Goal: Task Accomplishment & Management: Complete application form

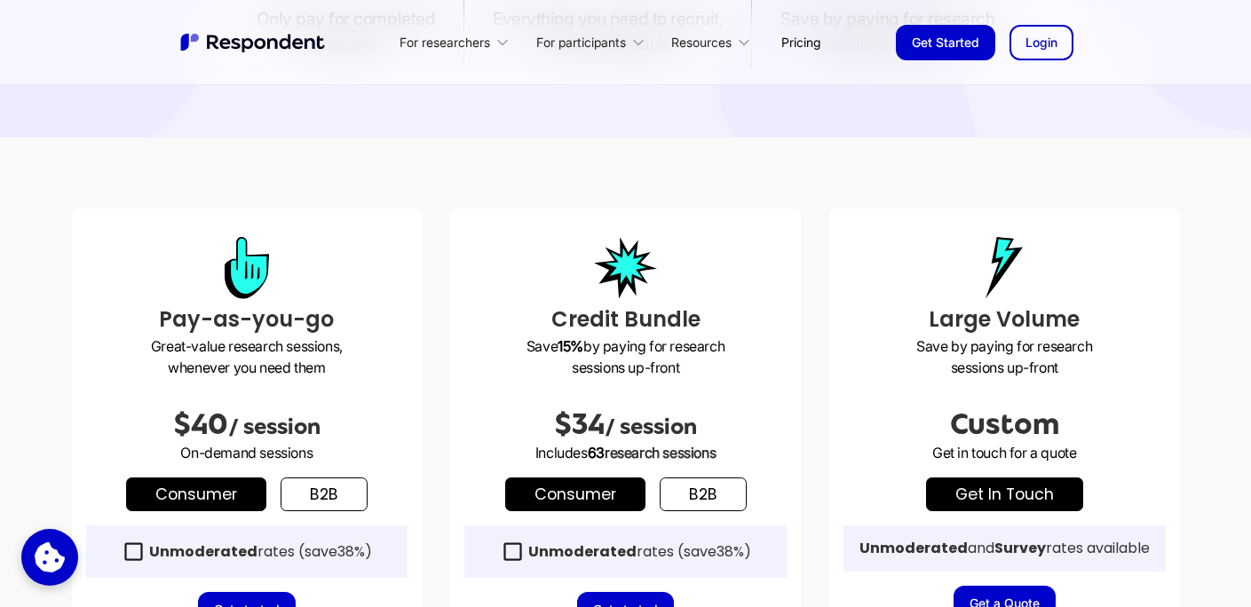
scroll to position [353, 0]
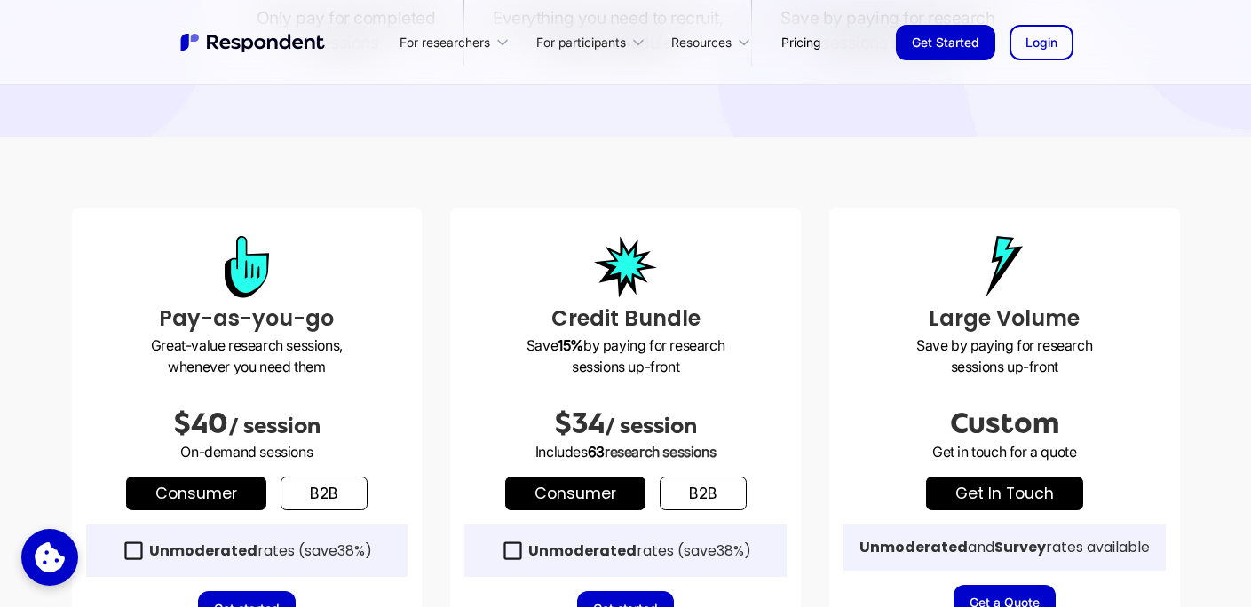
click at [341, 486] on link "b2b" at bounding box center [323, 494] width 87 height 34
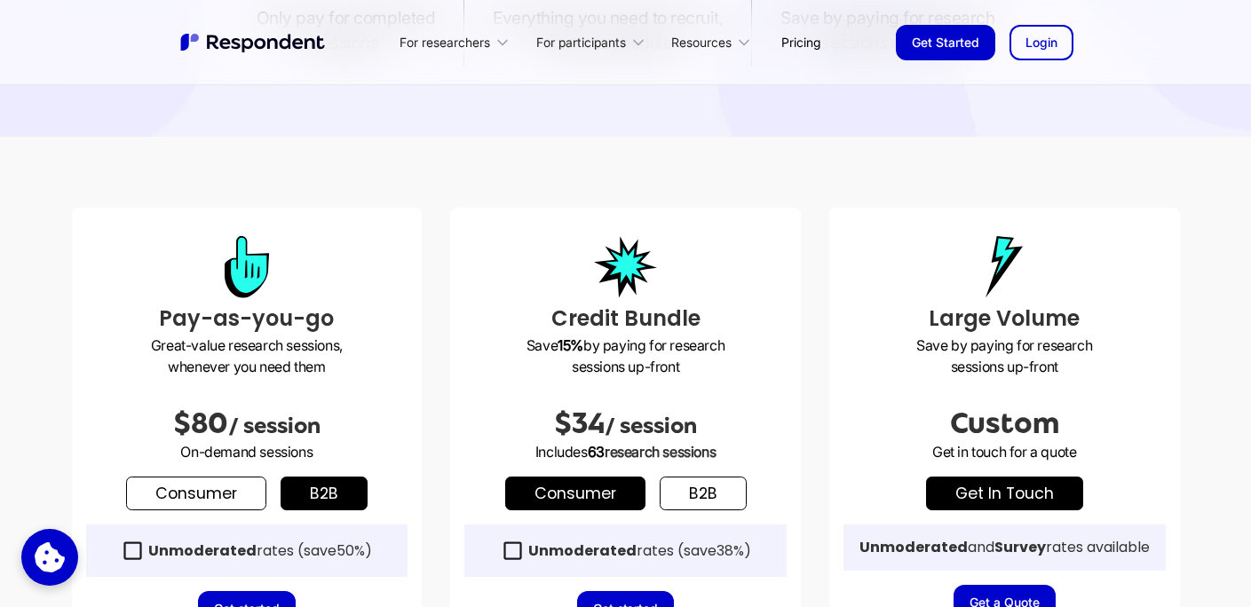
click at [706, 484] on link "b2b" at bounding box center [702, 494] width 87 height 34
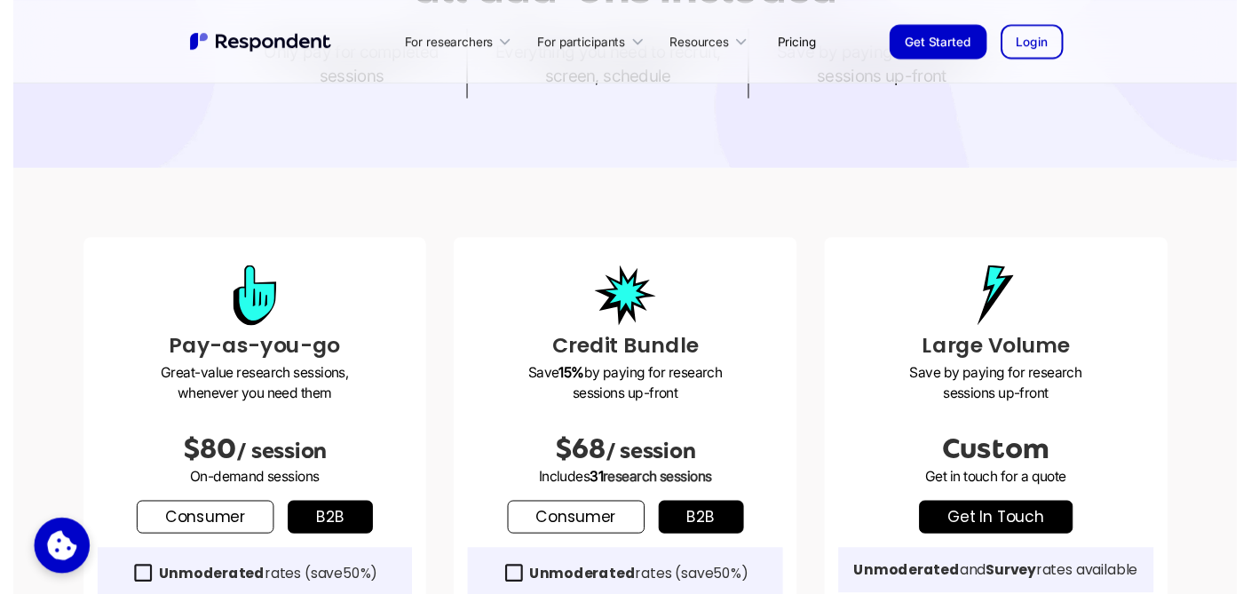
scroll to position [324, 0]
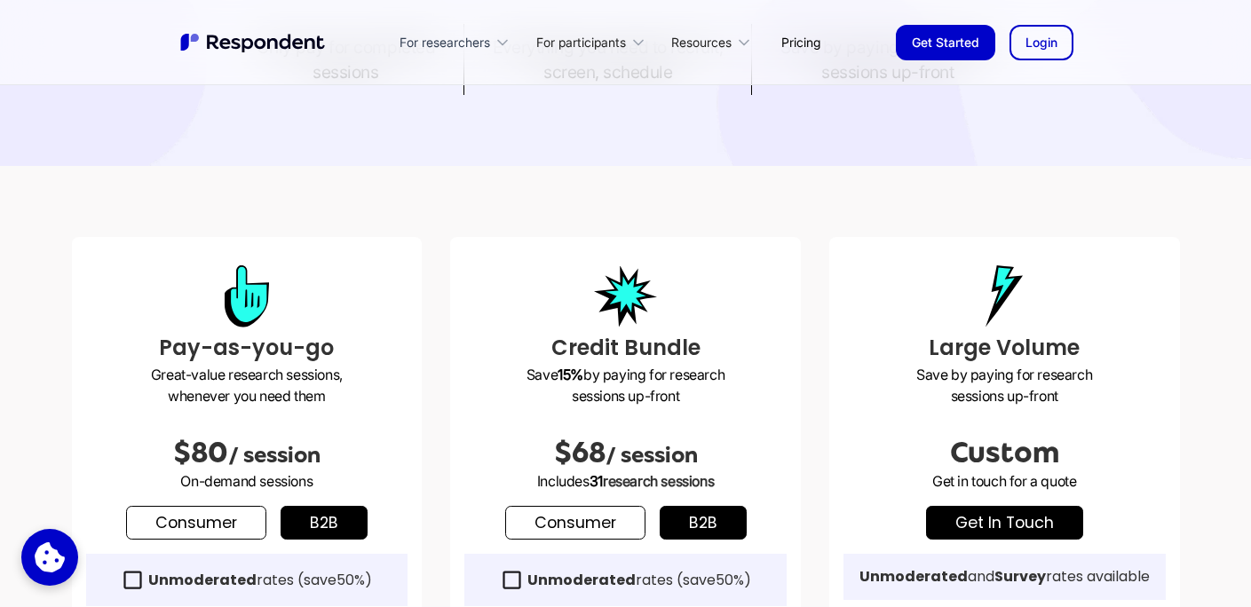
click at [498, 46] on icon at bounding box center [502, 43] width 18 height 18
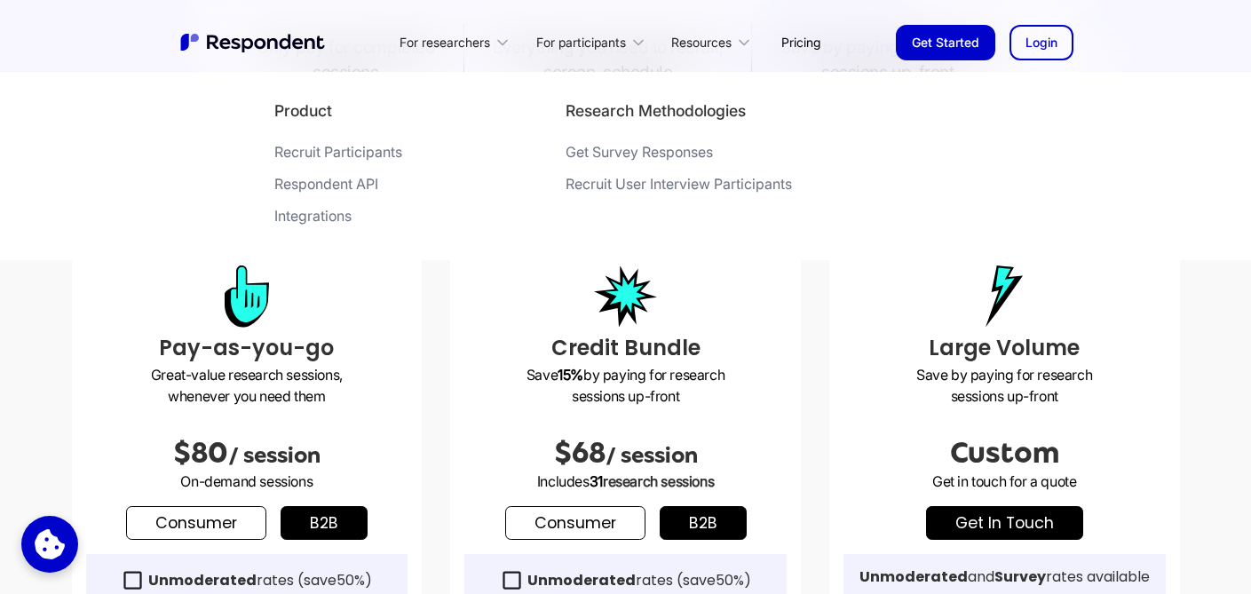
click at [383, 153] on div "Recruit Participants" at bounding box center [338, 152] width 128 height 18
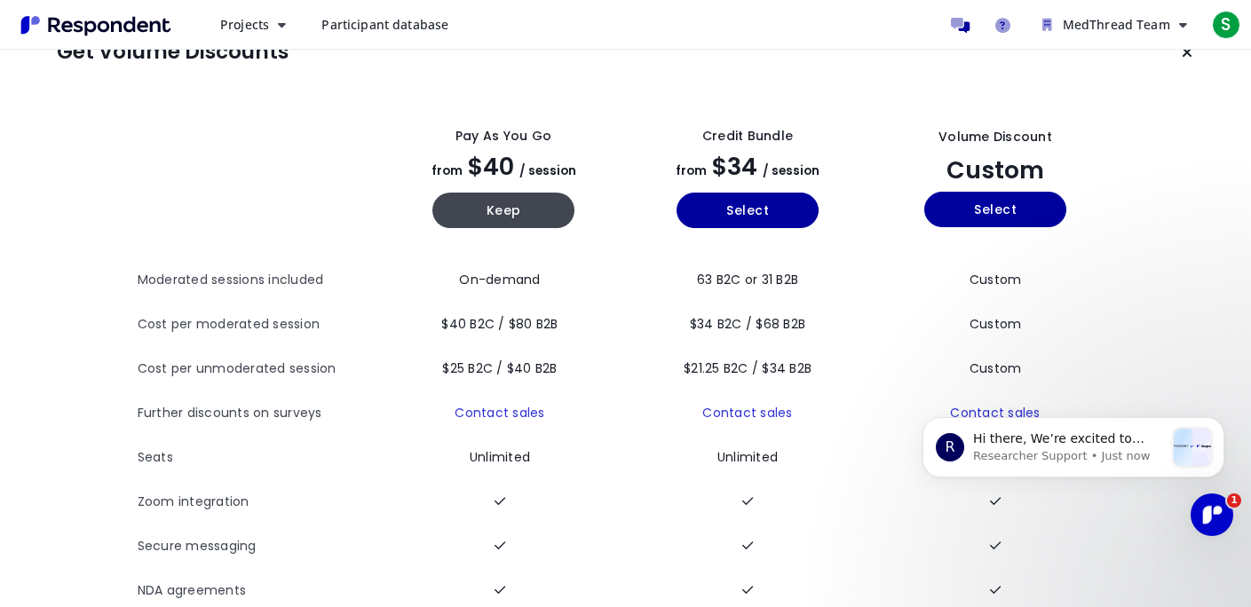
scroll to position [45, 0]
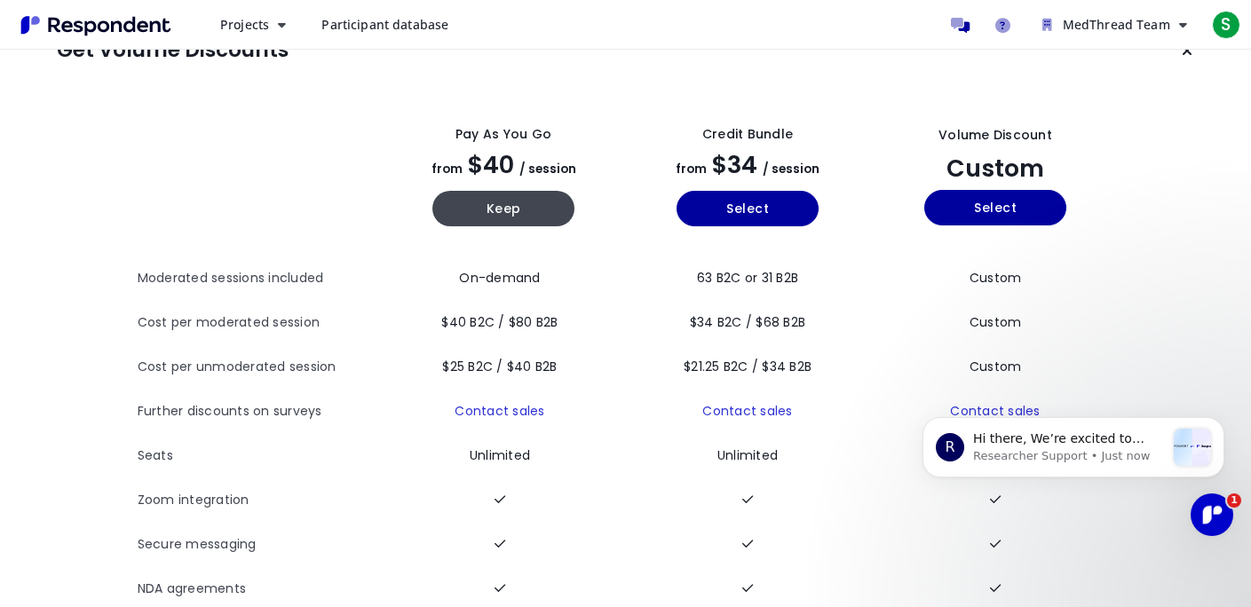
click at [410, 28] on span "Participant database" at bounding box center [384, 24] width 127 height 17
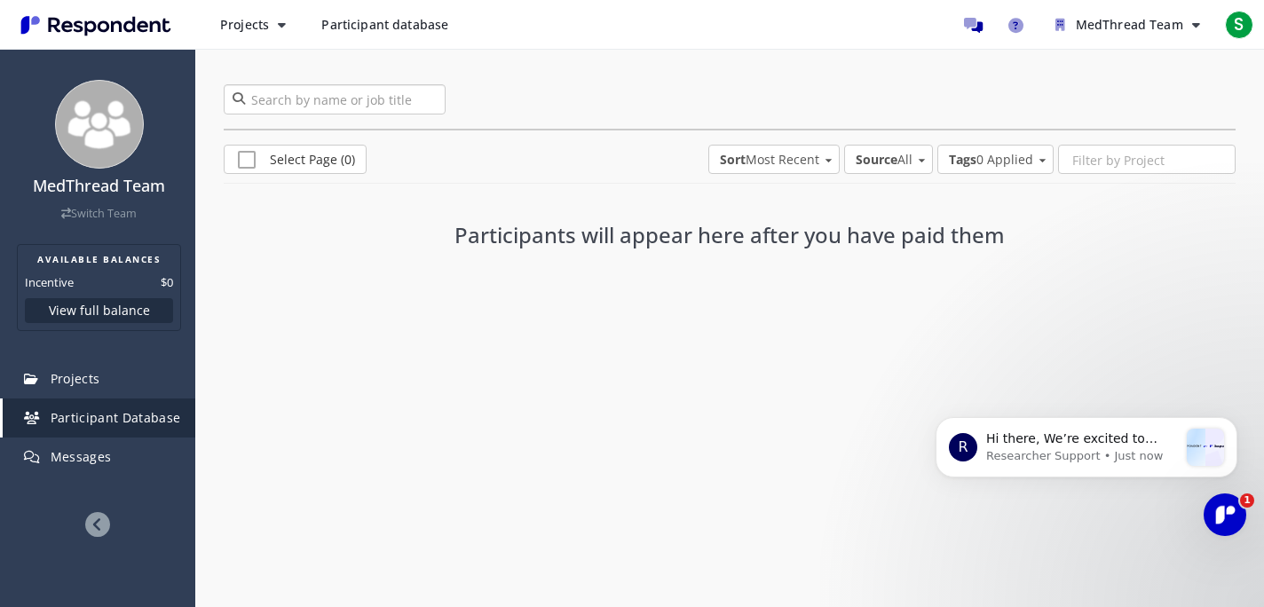
click at [391, 104] on input "search" at bounding box center [335, 99] width 222 height 30
type input "l"
click at [283, 23] on icon "Main navigation" at bounding box center [282, 25] width 8 height 12
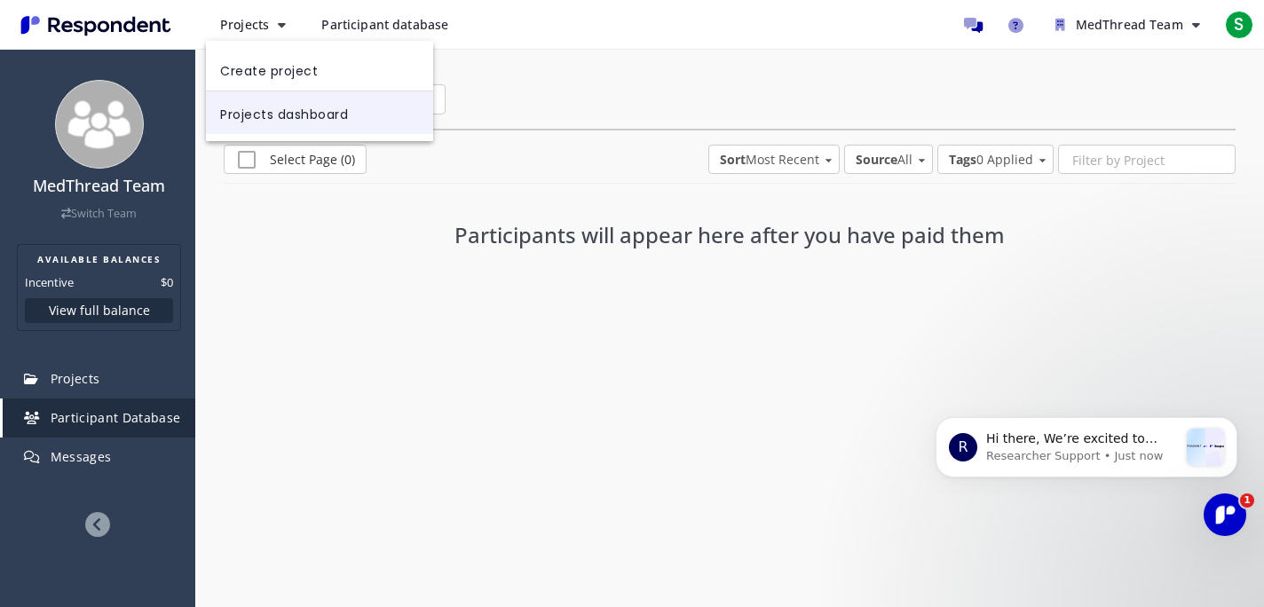
click at [277, 110] on link "Projects dashboard" at bounding box center [319, 112] width 227 height 43
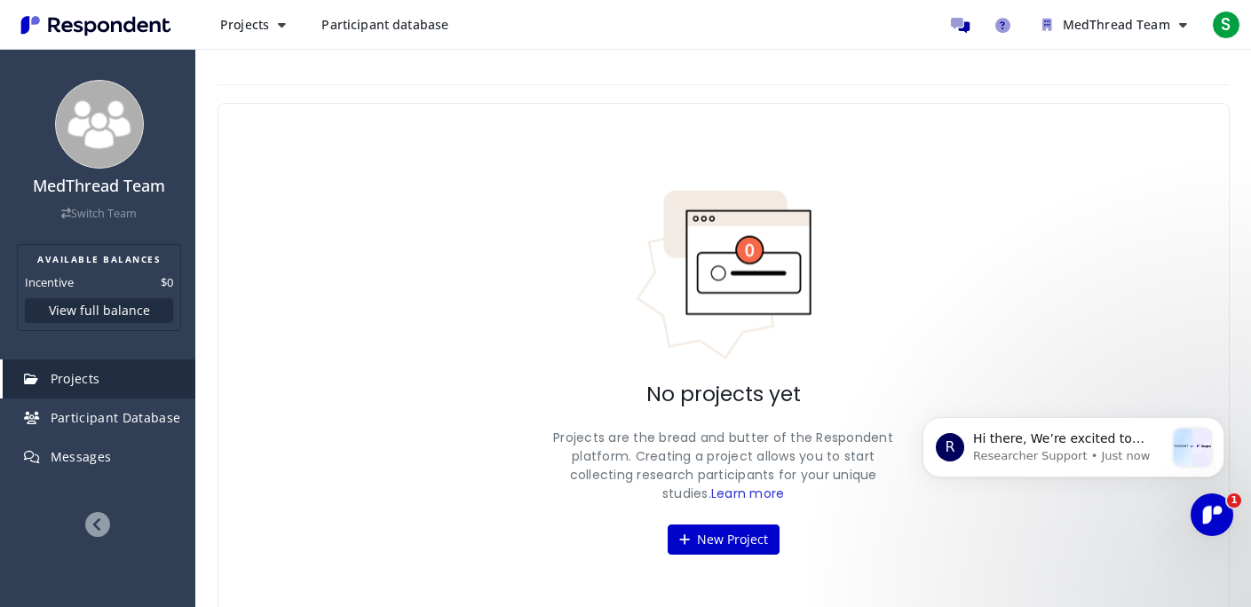
scroll to position [32, 0]
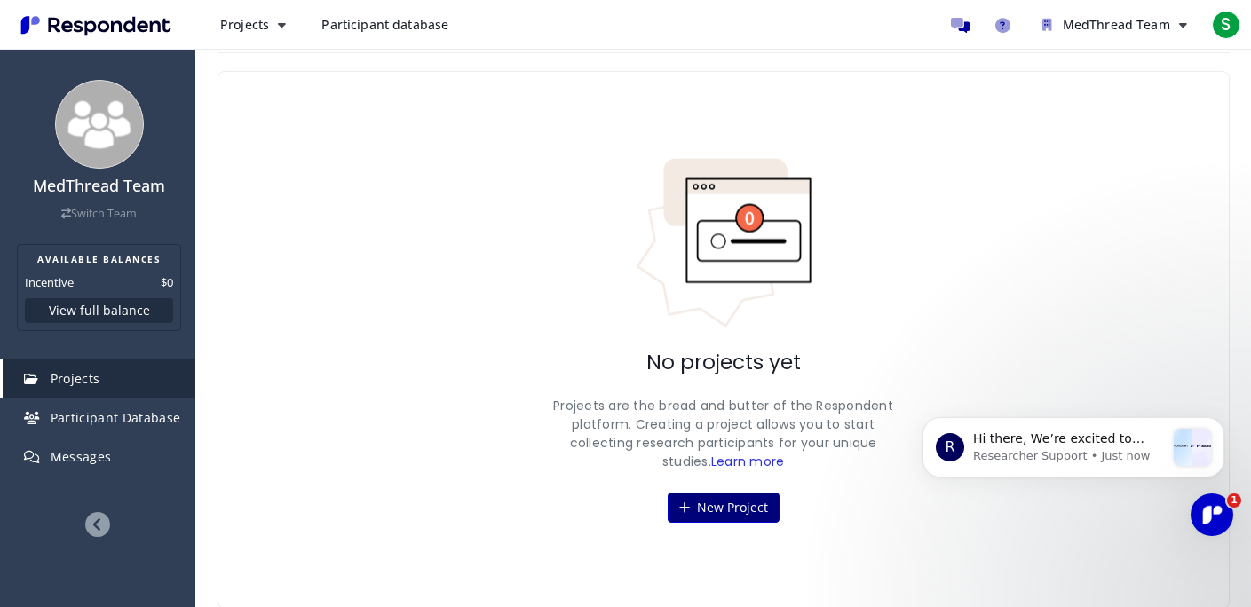
click at [738, 502] on button "New Project" at bounding box center [723, 508] width 112 height 30
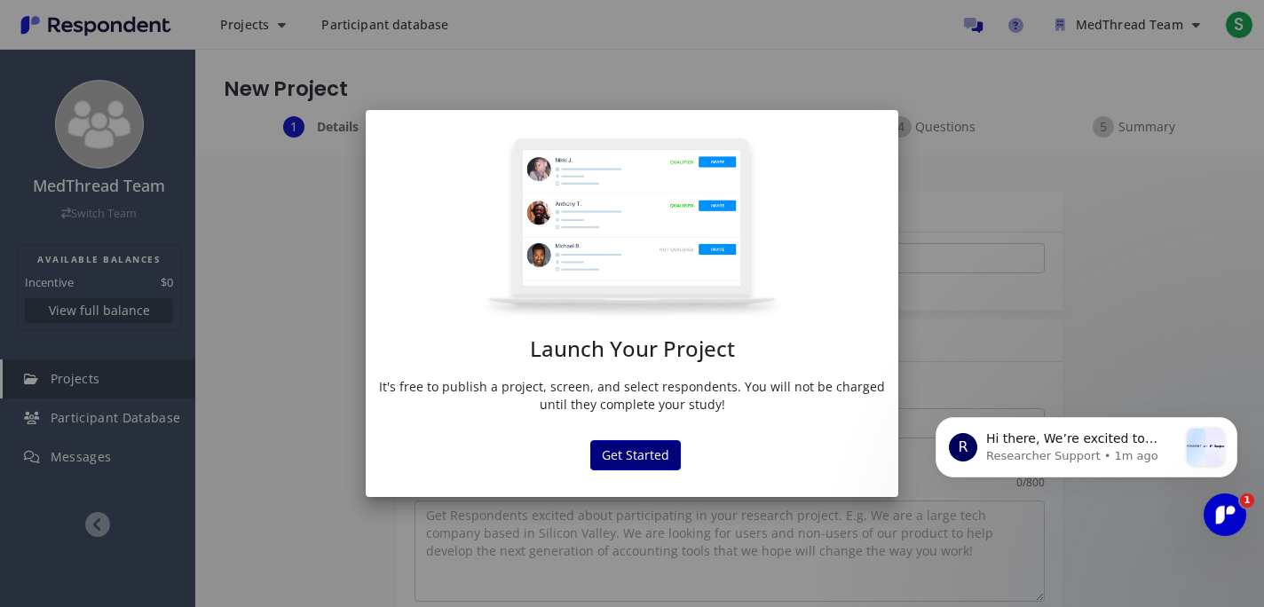
click at [643, 453] on button "Get Started" at bounding box center [635, 455] width 91 height 30
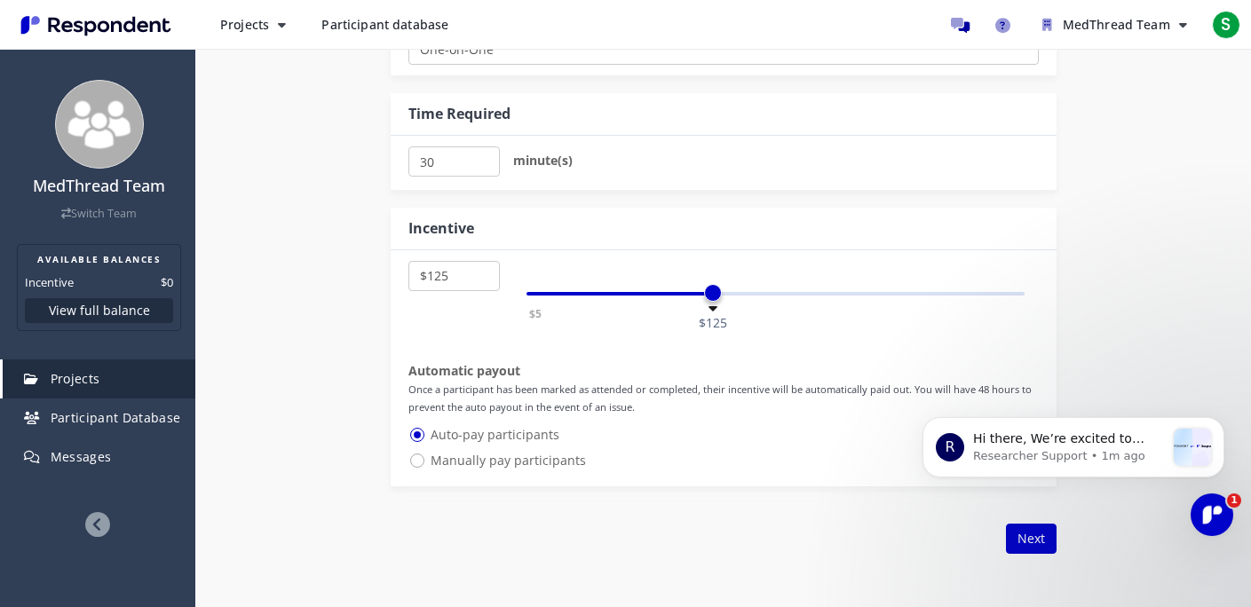
scroll to position [883, 0]
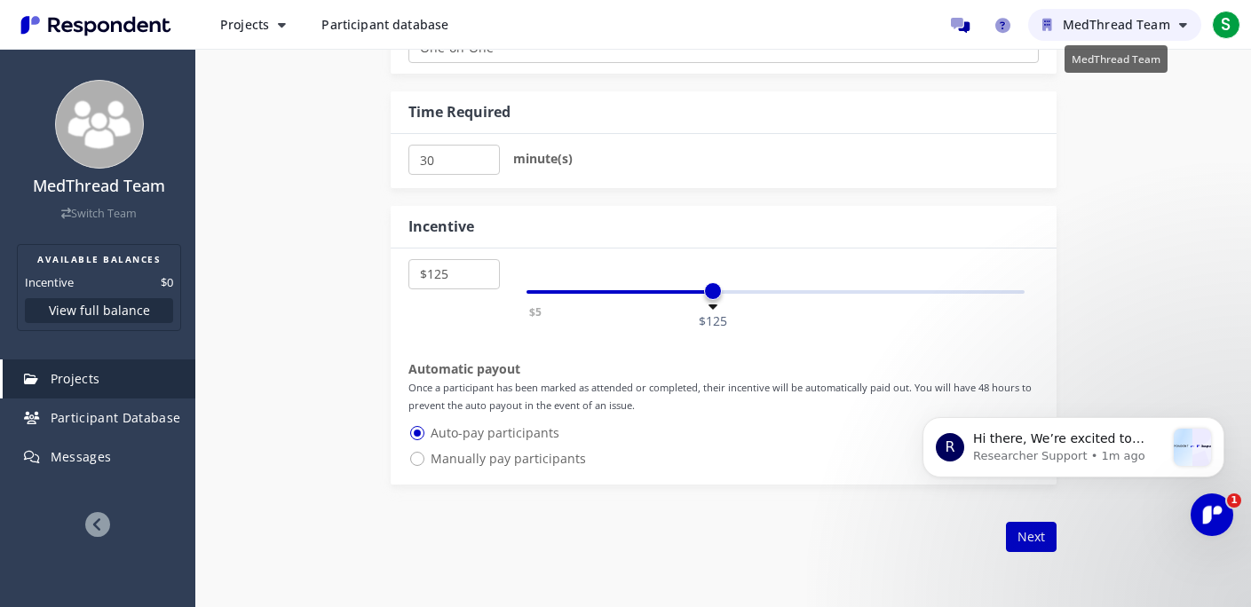
click at [1184, 21] on icon "MedThread Team" at bounding box center [1183, 25] width 8 height 12
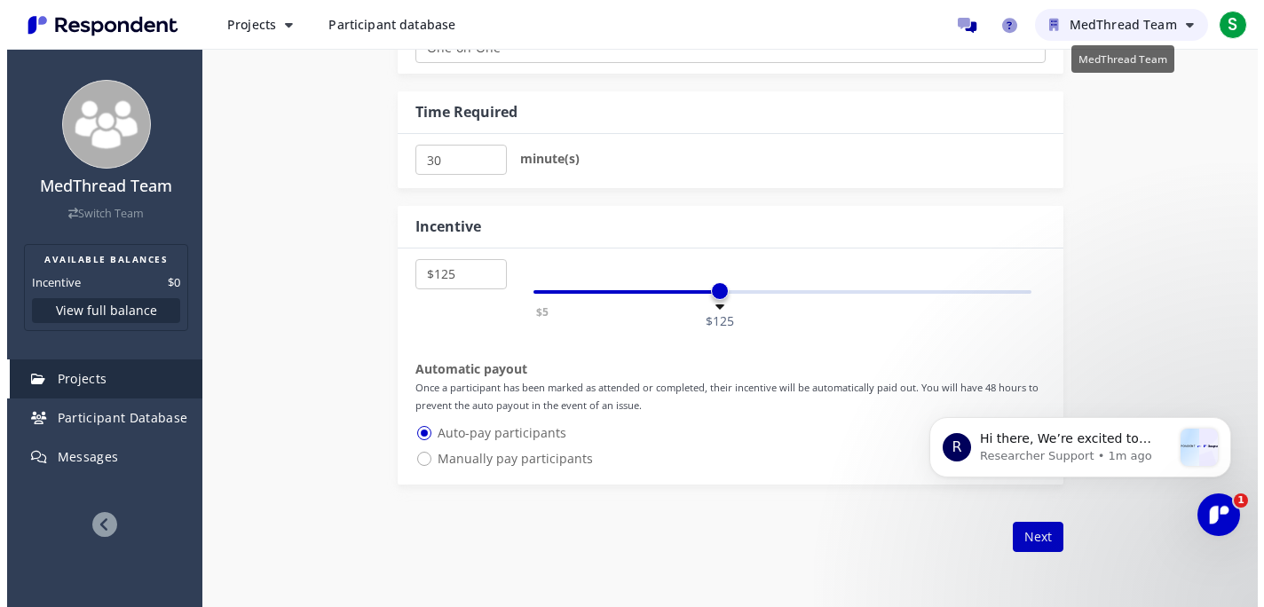
scroll to position [0, 0]
